Goal: Task Accomplishment & Management: Use online tool/utility

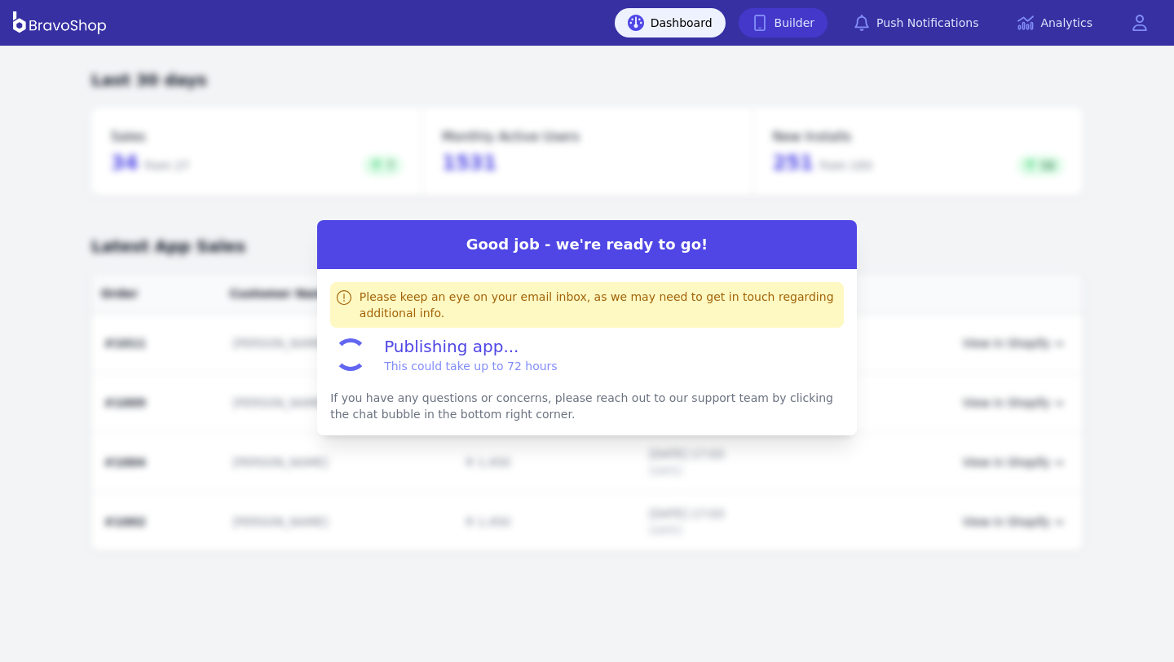
click at [797, 31] on link "Builder" at bounding box center [784, 22] width 90 height 29
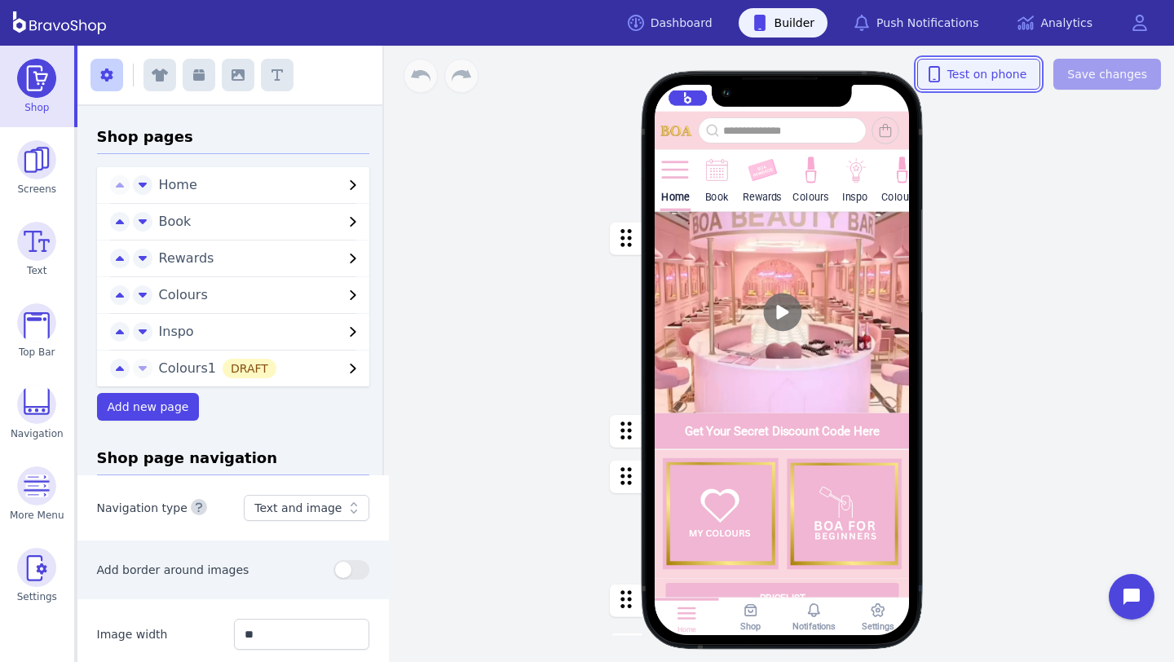
click at [1004, 82] on button "Test on phone" at bounding box center [979, 74] width 124 height 31
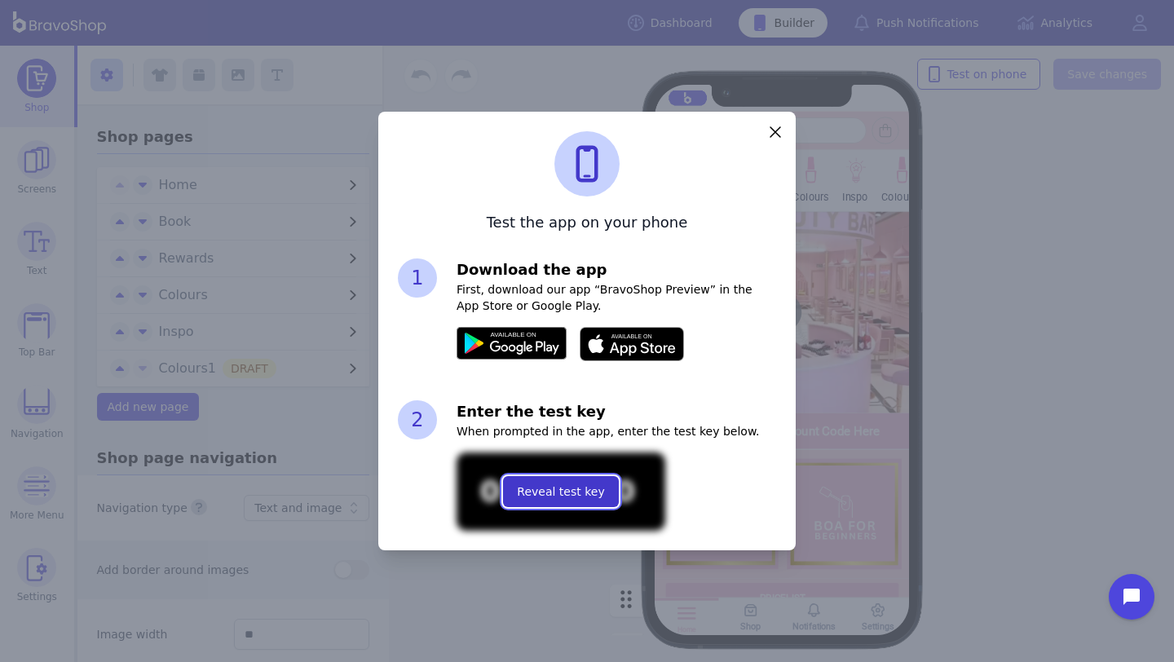
click at [535, 484] on span "Reveal test key" at bounding box center [560, 491] width 87 height 16
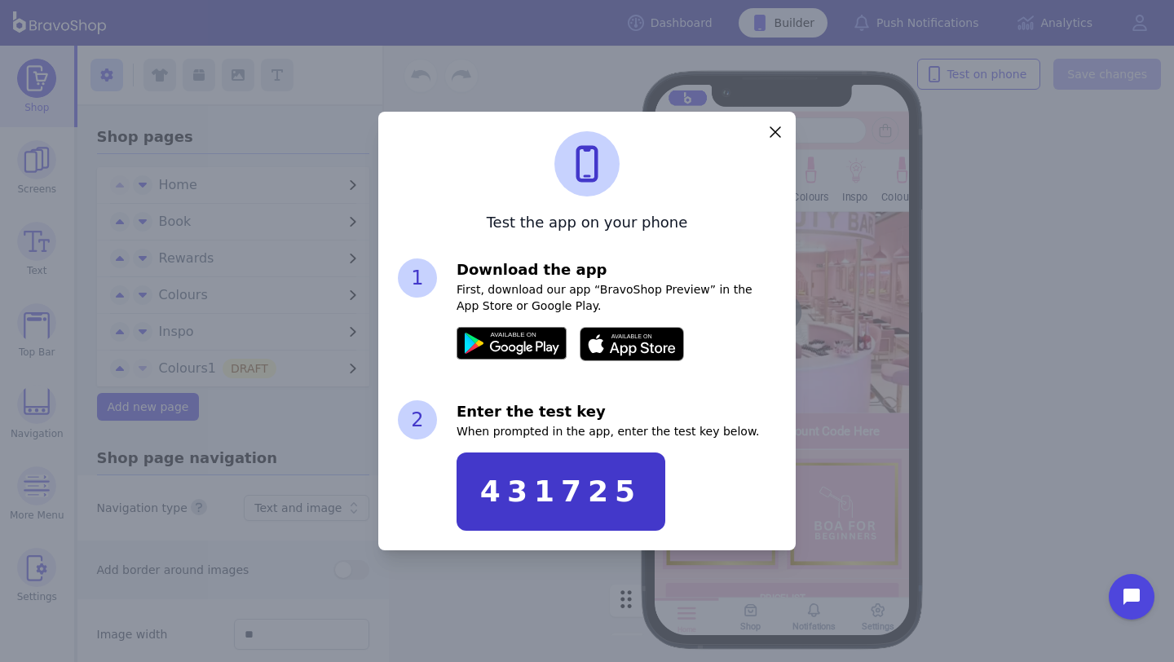
click at [561, 487] on div "431725" at bounding box center [560, 491] width 161 height 33
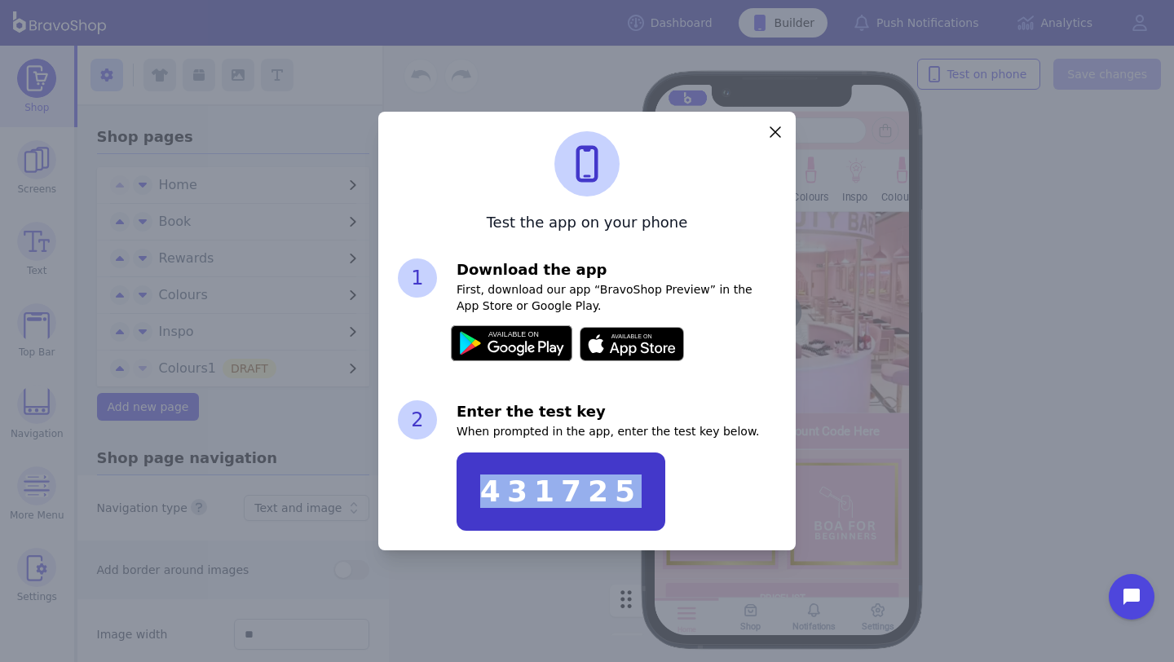
copy div "431725"
click at [880, 282] on div "Test the app on your phone 1 Download the app First, download our app “BravoSho…" at bounding box center [587, 331] width 1174 height 662
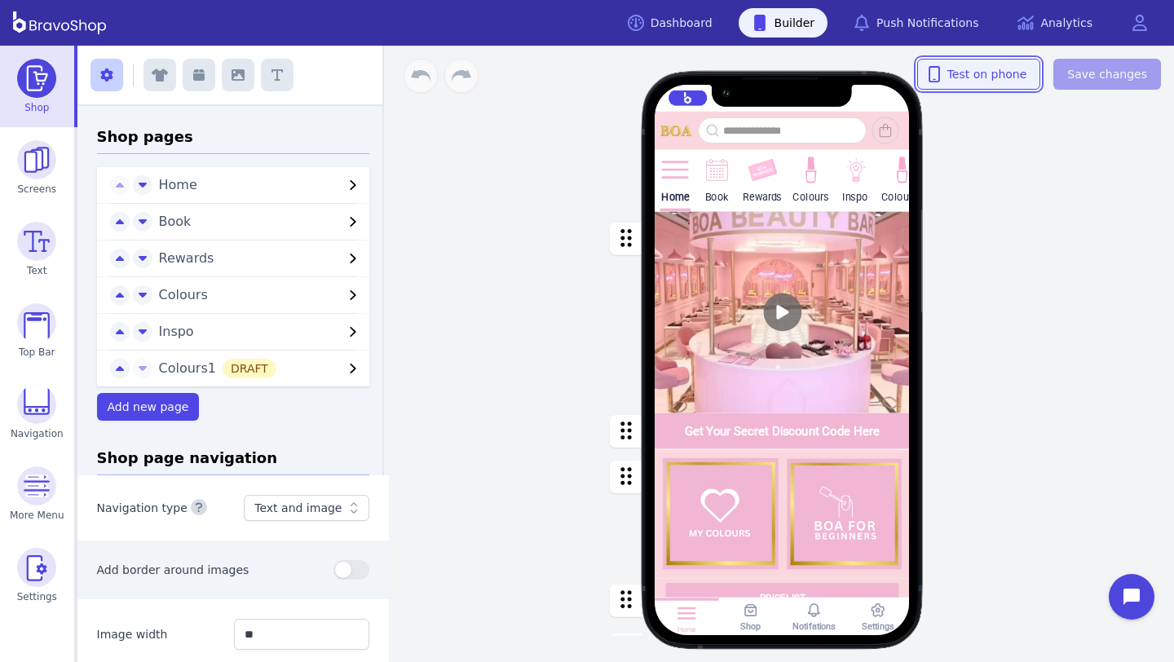
click at [1002, 77] on span "Test on phone" at bounding box center [979, 74] width 96 height 16
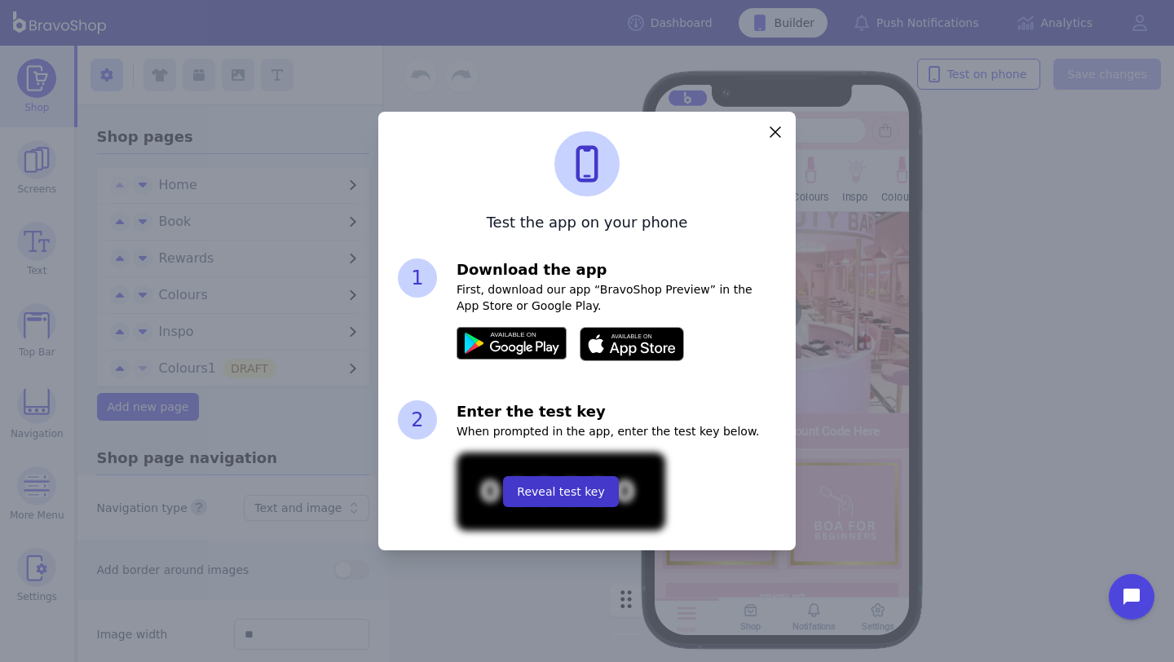
click at [559, 474] on div "Reveal test key" at bounding box center [561, 491] width 209 height 78
click at [560, 480] on button "Reveal test key" at bounding box center [560, 491] width 115 height 31
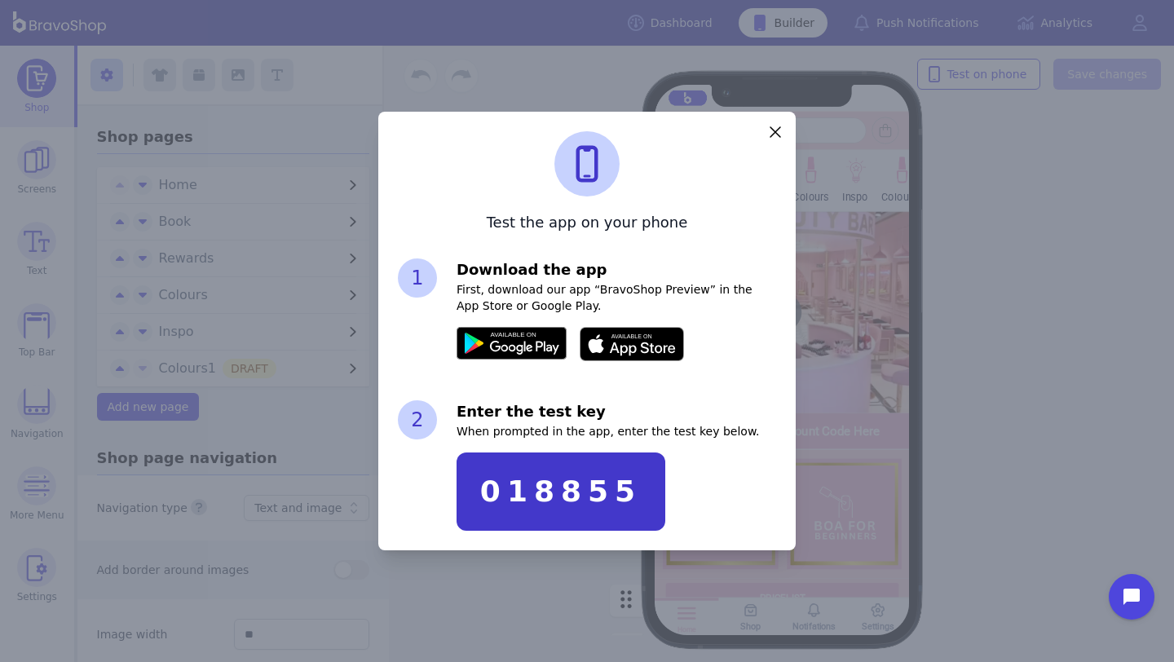
click at [545, 495] on div "018855" at bounding box center [560, 491] width 161 height 33
copy div "018855"
